Goal: Navigation & Orientation: Find specific page/section

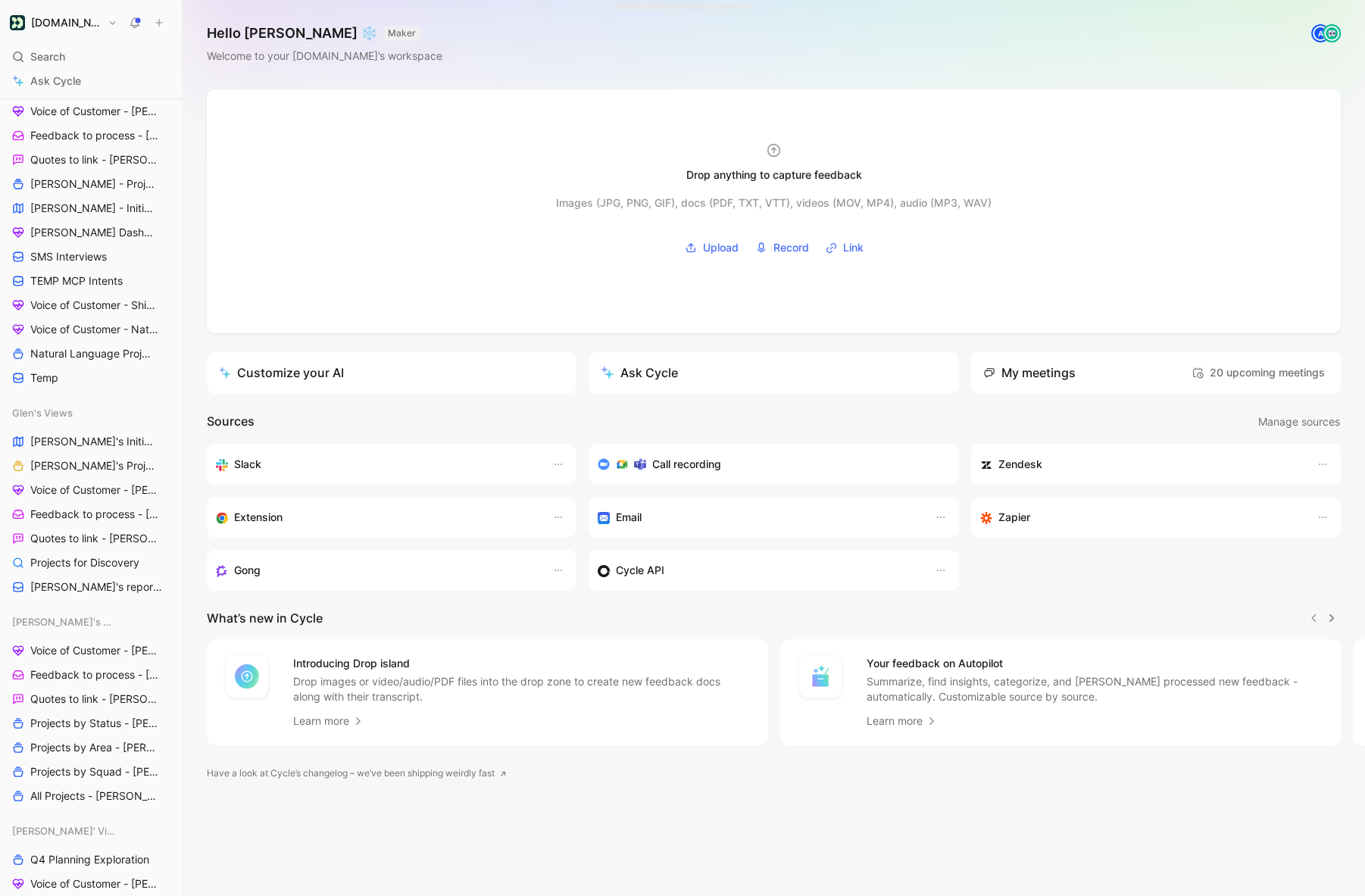
scroll to position [1214, 0]
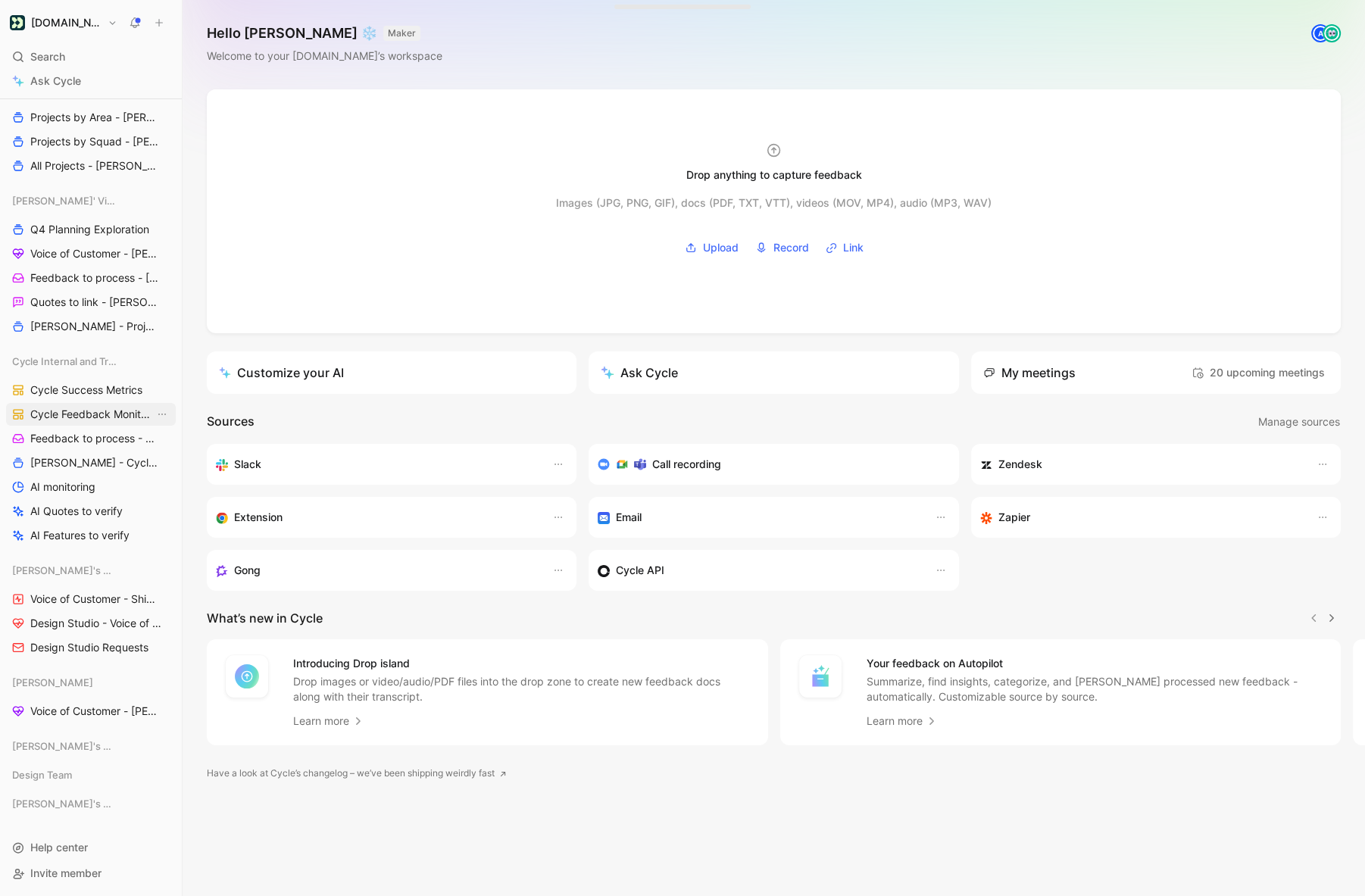
click at [84, 407] on span "Cycle Feedback Monitoring" at bounding box center [93, 414] width 125 height 15
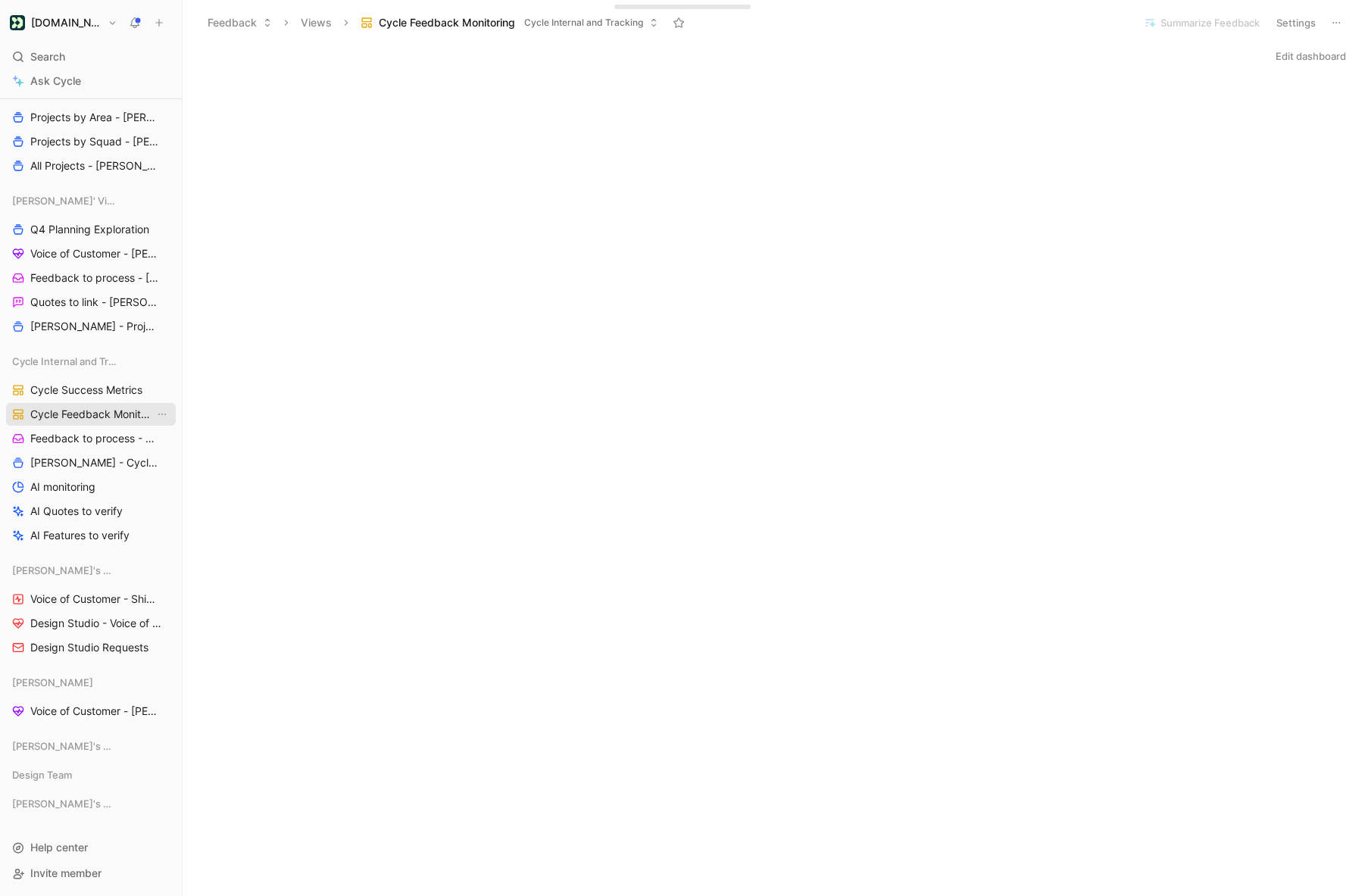
click at [90, 410] on span "Cycle Feedback Monitoring" at bounding box center [93, 414] width 125 height 15
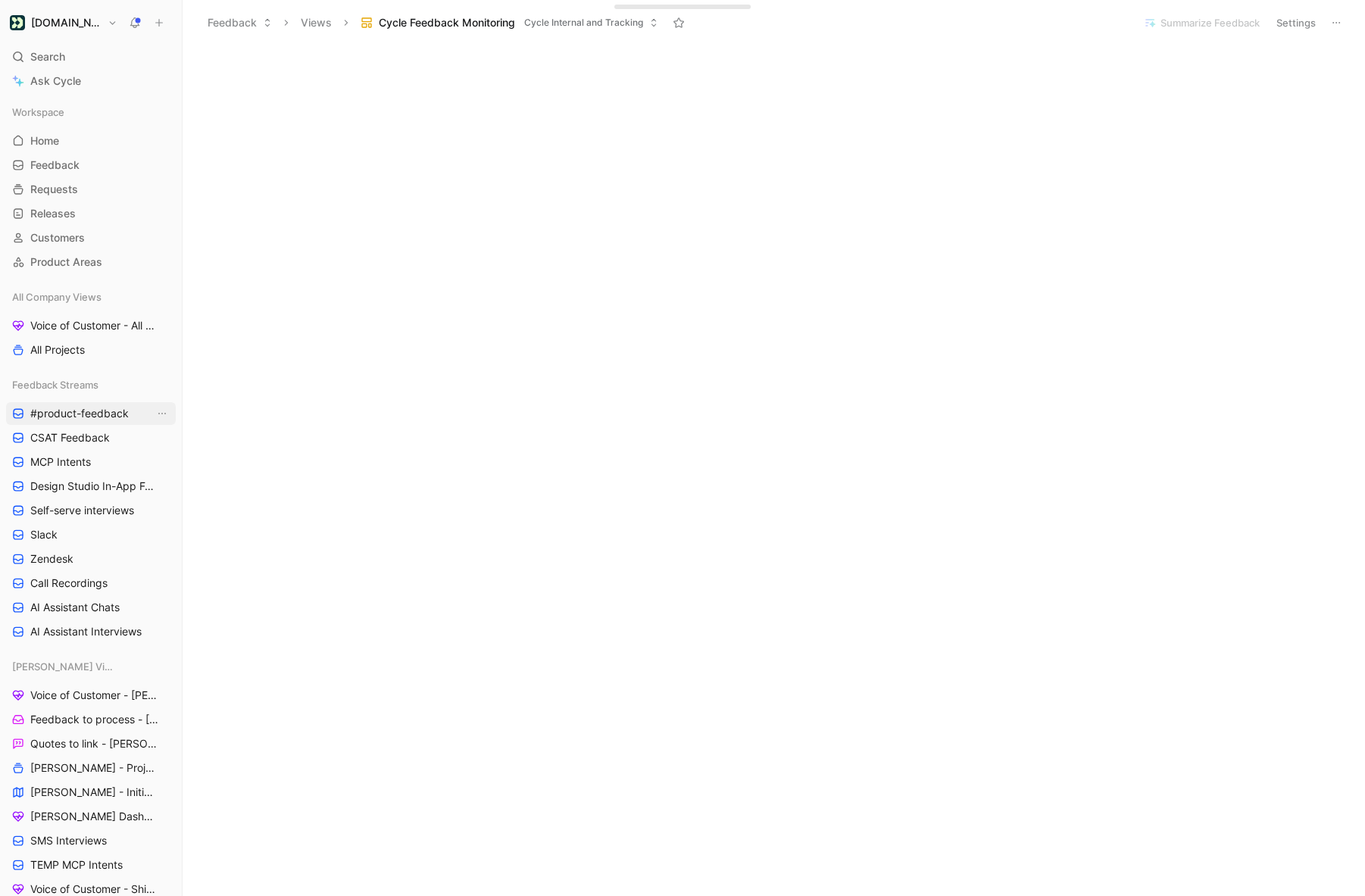
click at [84, 412] on span "#product-feedback" at bounding box center [80, 414] width 99 height 15
